Goal: Transaction & Acquisition: Subscribe to service/newsletter

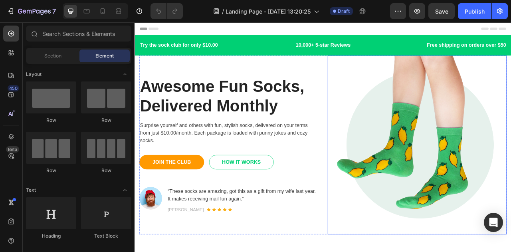
click at [464, 161] on img at bounding box center [494, 178] width 228 height 228
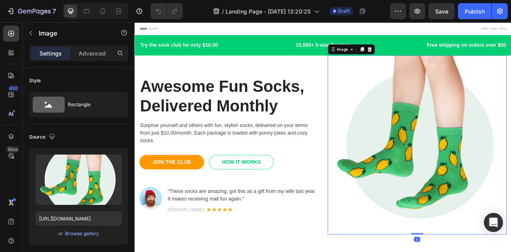
click at [464, 161] on img at bounding box center [494, 178] width 228 height 228
click at [511, 165] on img at bounding box center [494, 178] width 228 height 228
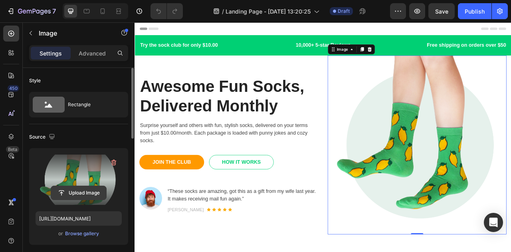
click at [92, 192] on input "file" at bounding box center [78, 193] width 55 height 14
click at [63, 194] on input "file" at bounding box center [78, 193] width 55 height 14
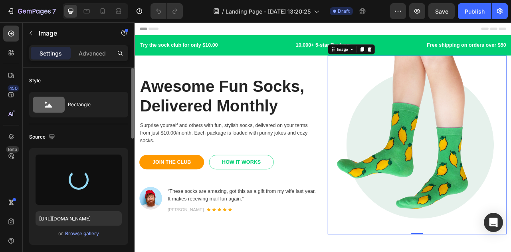
type input "[URL][DOMAIN_NAME]"
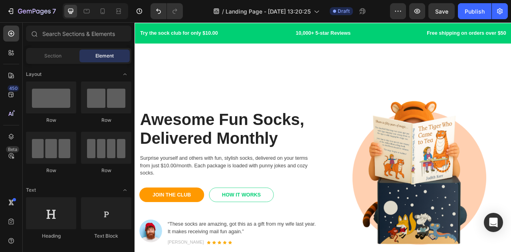
scroll to position [13, 0]
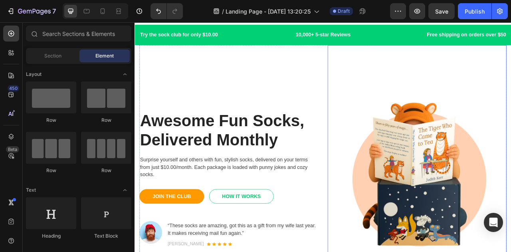
click at [477, 210] on img at bounding box center [494, 222] width 228 height 342
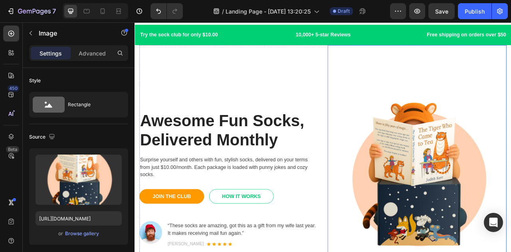
click at [477, 210] on img at bounding box center [494, 222] width 228 height 342
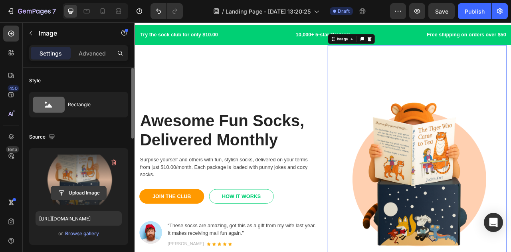
click at [76, 194] on input "file" at bounding box center [78, 193] width 55 height 14
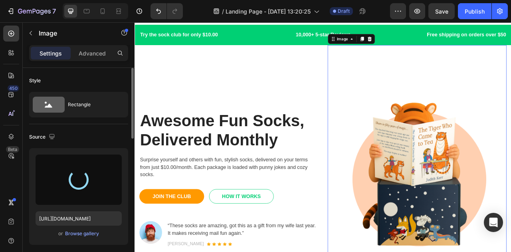
type input "[URL][DOMAIN_NAME]"
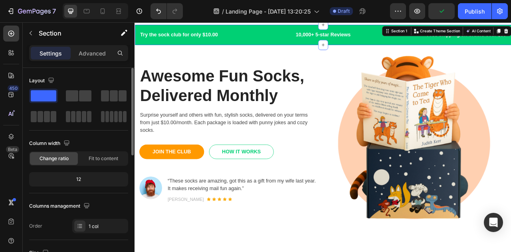
click at [260, 50] on div "Try the sock club for only $10.00 Text block 10,000+ 5-star Reviews Text block …" at bounding box center [374, 39] width 479 height 26
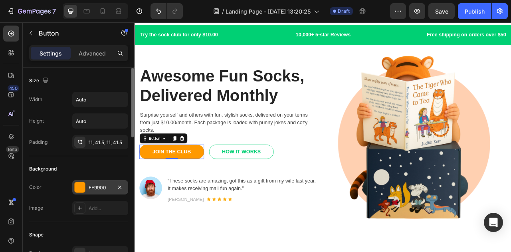
click at [74, 191] on div "FF9900" at bounding box center [100, 187] width 56 height 14
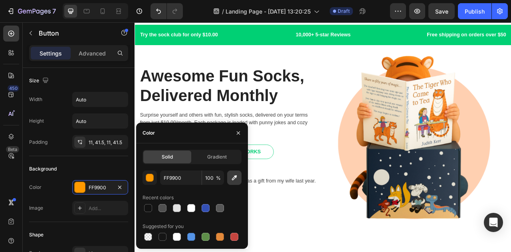
click at [236, 176] on icon "button" at bounding box center [234, 177] width 5 height 5
type input "FFD0B1"
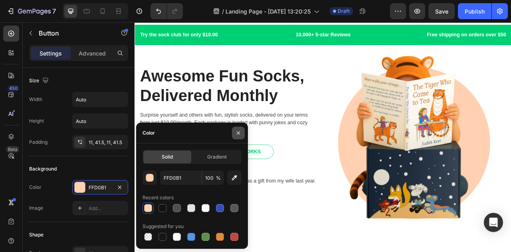
click at [239, 130] on icon "button" at bounding box center [238, 133] width 6 height 6
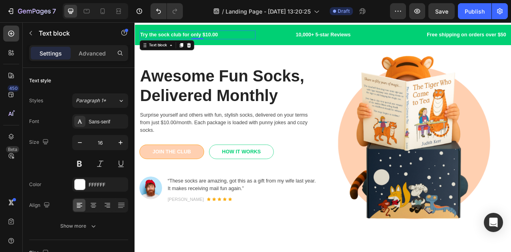
click at [257, 39] on p "Try the sock club for only $10.00" at bounding box center [214, 39] width 146 height 10
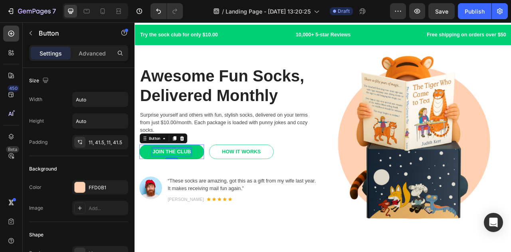
click at [176, 187] on div "JOIN THE CLUB" at bounding box center [181, 187] width 49 height 10
click at [176, 187] on p "JOIN THE CLUB" at bounding box center [181, 187] width 49 height 10
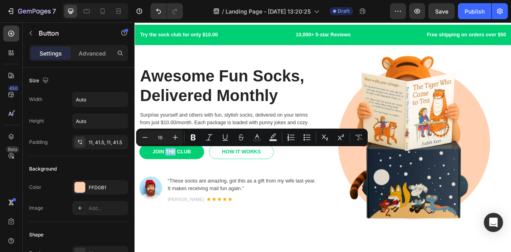
click at [154, 189] on link "JOIN THE CLUB" at bounding box center [182, 187] width 82 height 18
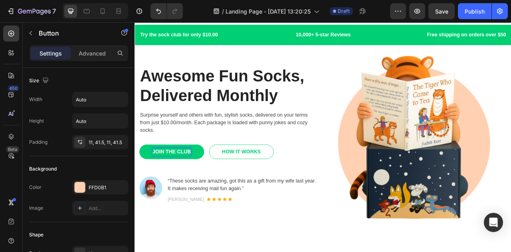
click at [162, 184] on p "JOIN THE CLUB" at bounding box center [181, 187] width 49 height 10
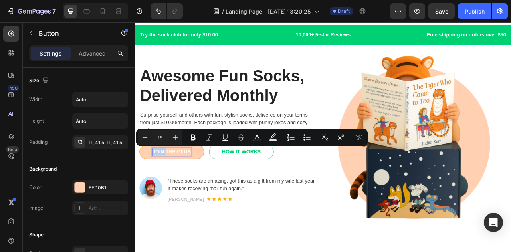
click at [217, 194] on div "JOIN THE CLUB Button 0" at bounding box center [182, 187] width 82 height 18
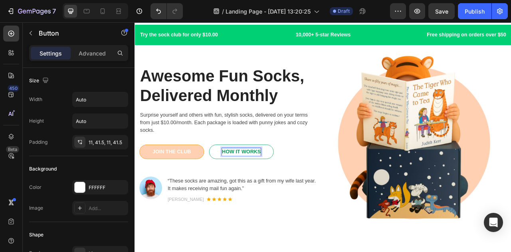
click at [252, 182] on div "HOW IT WORKS" at bounding box center [271, 187] width 50 height 10
click at [252, 182] on p "HOW IT WORKS" at bounding box center [271, 187] width 50 height 10
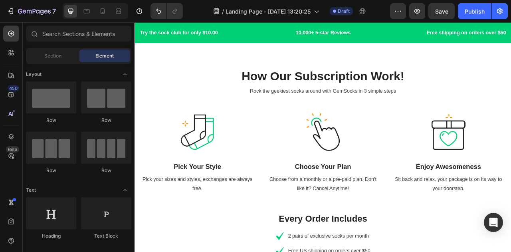
scroll to position [0, 0]
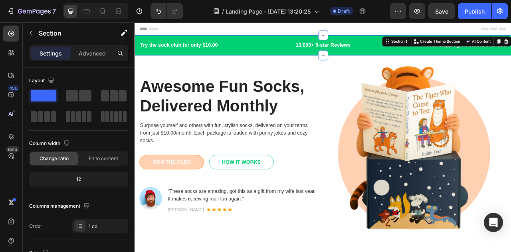
click at [300, 40] on div "Try the sock club for only $10.00 Text block 10,000+ 5-star Reviews Text block …" at bounding box center [374, 52] width 479 height 26
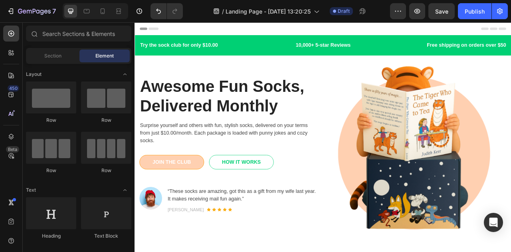
drag, startPoint x: 611, startPoint y: 40, endPoint x: 646, endPoint y: 44, distance: 34.5
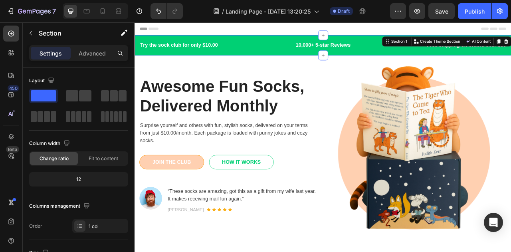
click at [280, 58] on div "Try the sock club for only $10.00 Text block 10,000+ 5-star Reviews Text block …" at bounding box center [374, 52] width 479 height 26
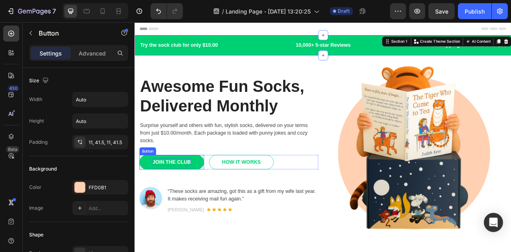
click at [190, 198] on div "JOIN THE CLUB" at bounding box center [181, 200] width 49 height 10
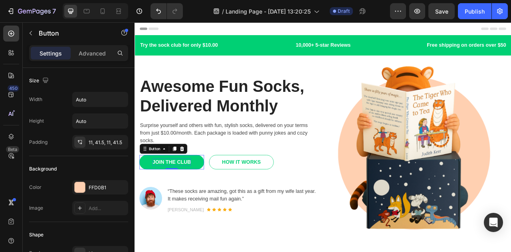
click at [190, 198] on div "JOIN THE CLUB" at bounding box center [181, 200] width 49 height 10
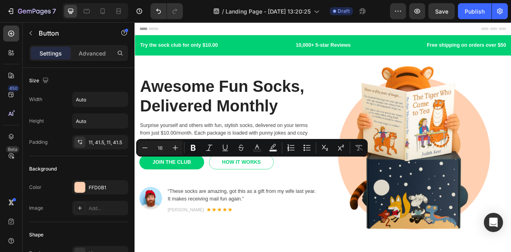
click at [148, 201] on link "JOIN THE CLUB" at bounding box center [182, 200] width 82 height 18
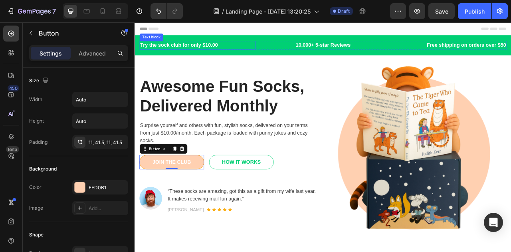
click at [273, 50] on p "Try the sock club for only $10.00" at bounding box center [214, 52] width 146 height 10
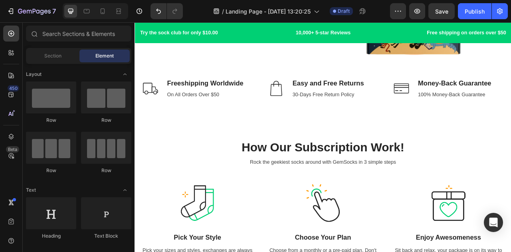
scroll to position [233, 0]
